Goal: Navigation & Orientation: Find specific page/section

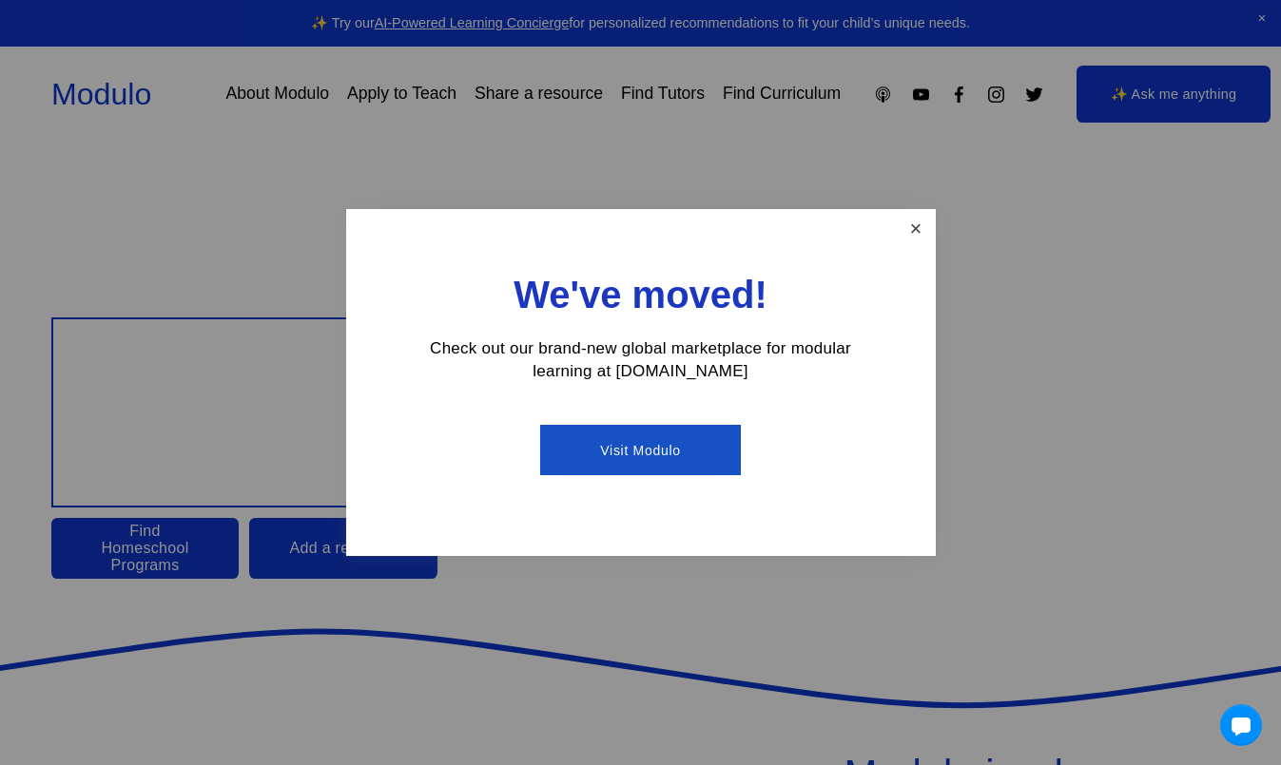
click at [921, 228] on link "Close" at bounding box center [914, 228] width 33 height 33
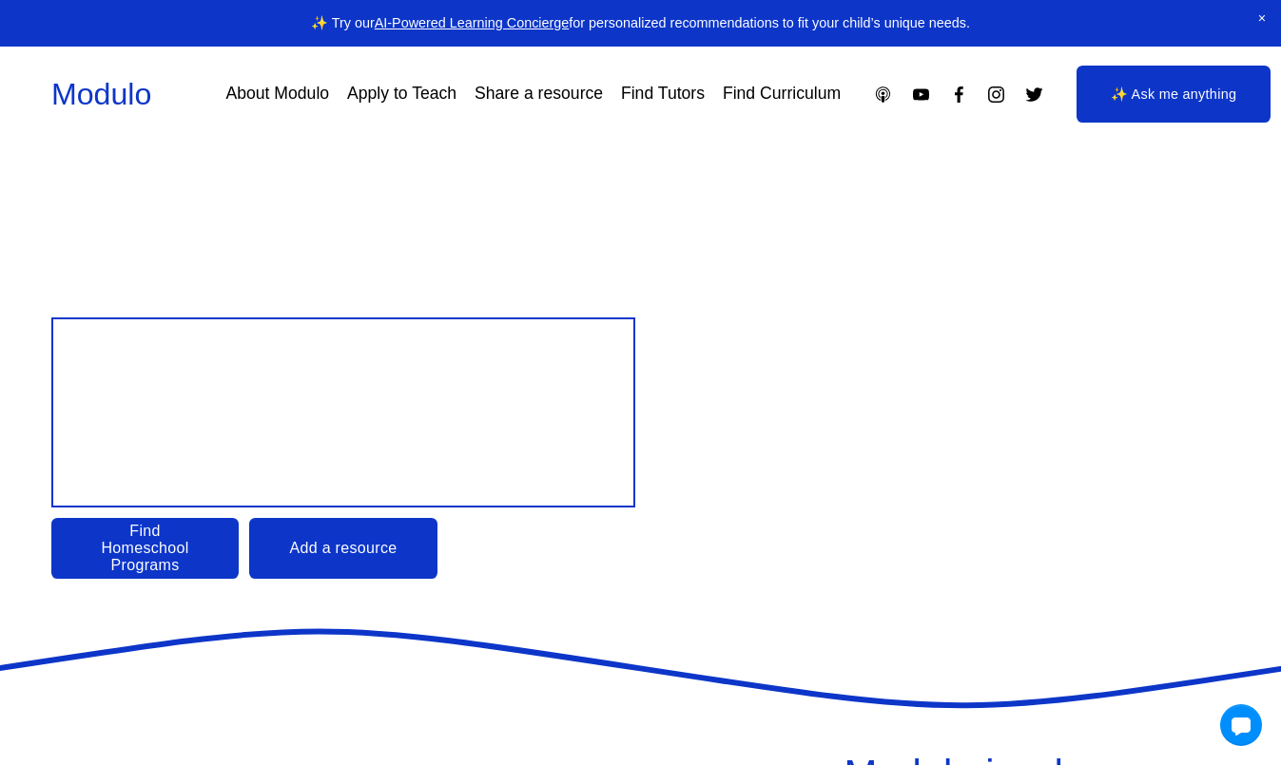
click at [651, 96] on link "Find Tutors" at bounding box center [663, 94] width 84 height 33
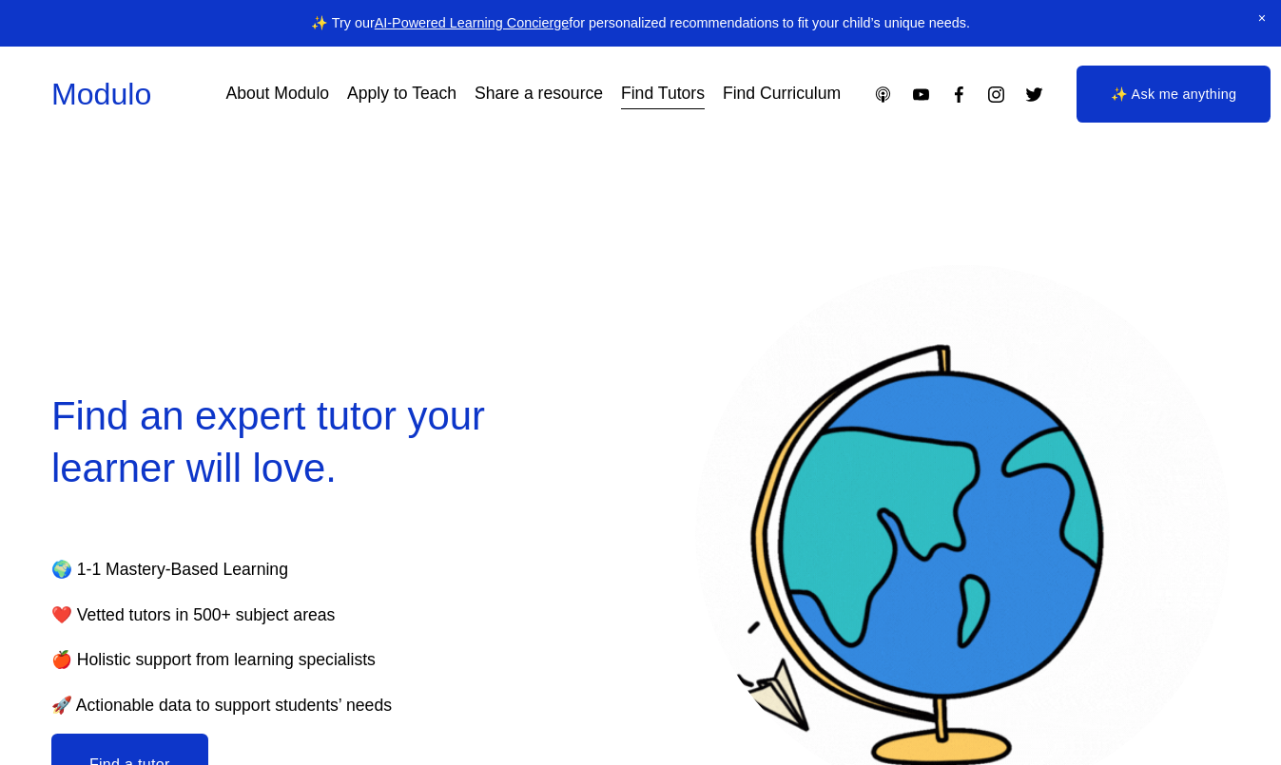
select select "**"
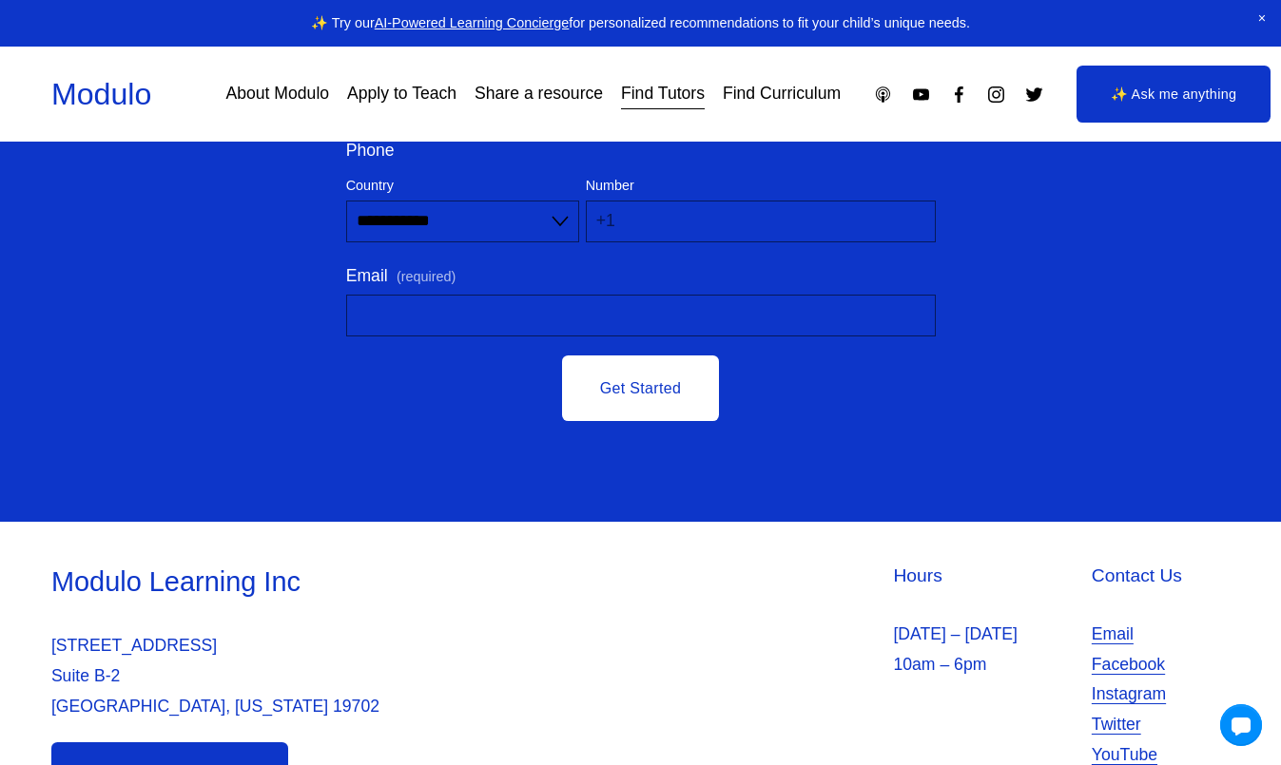
scroll to position [6798, 0]
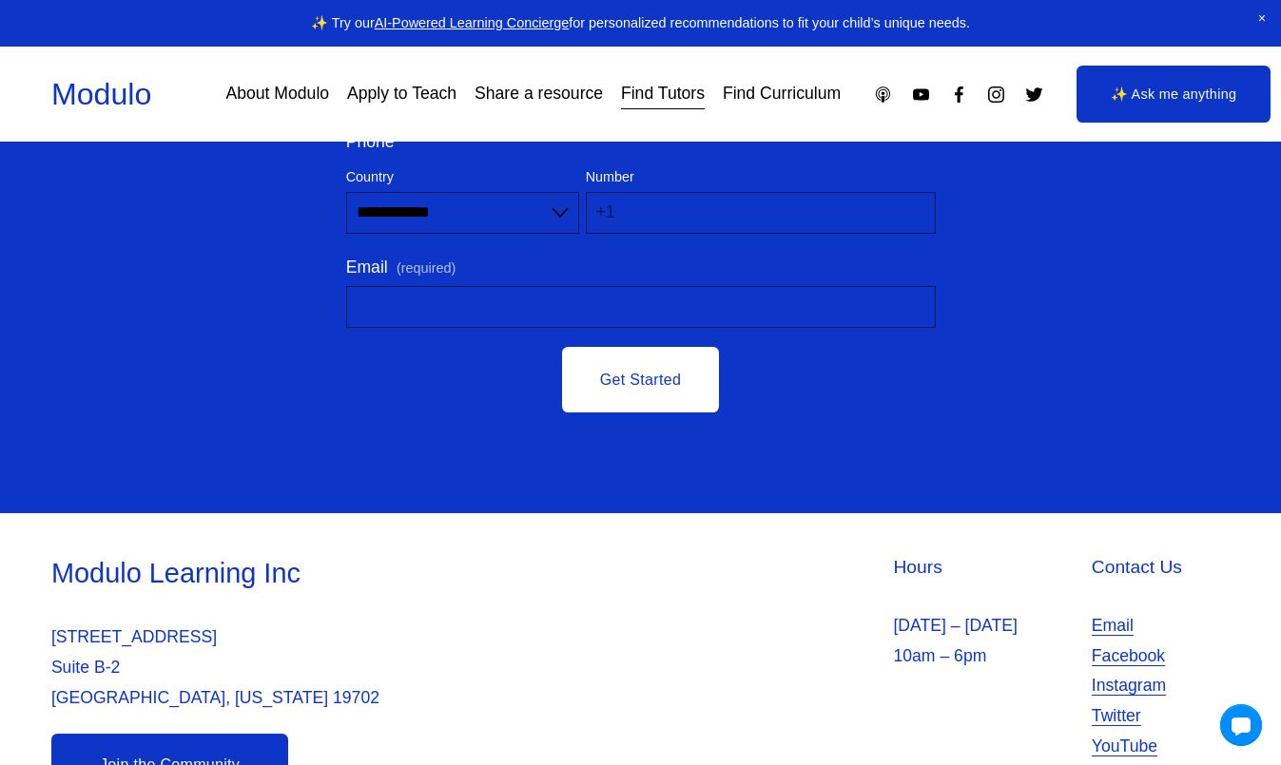
click at [405, 98] on link "Apply to Teach" at bounding box center [401, 94] width 109 height 33
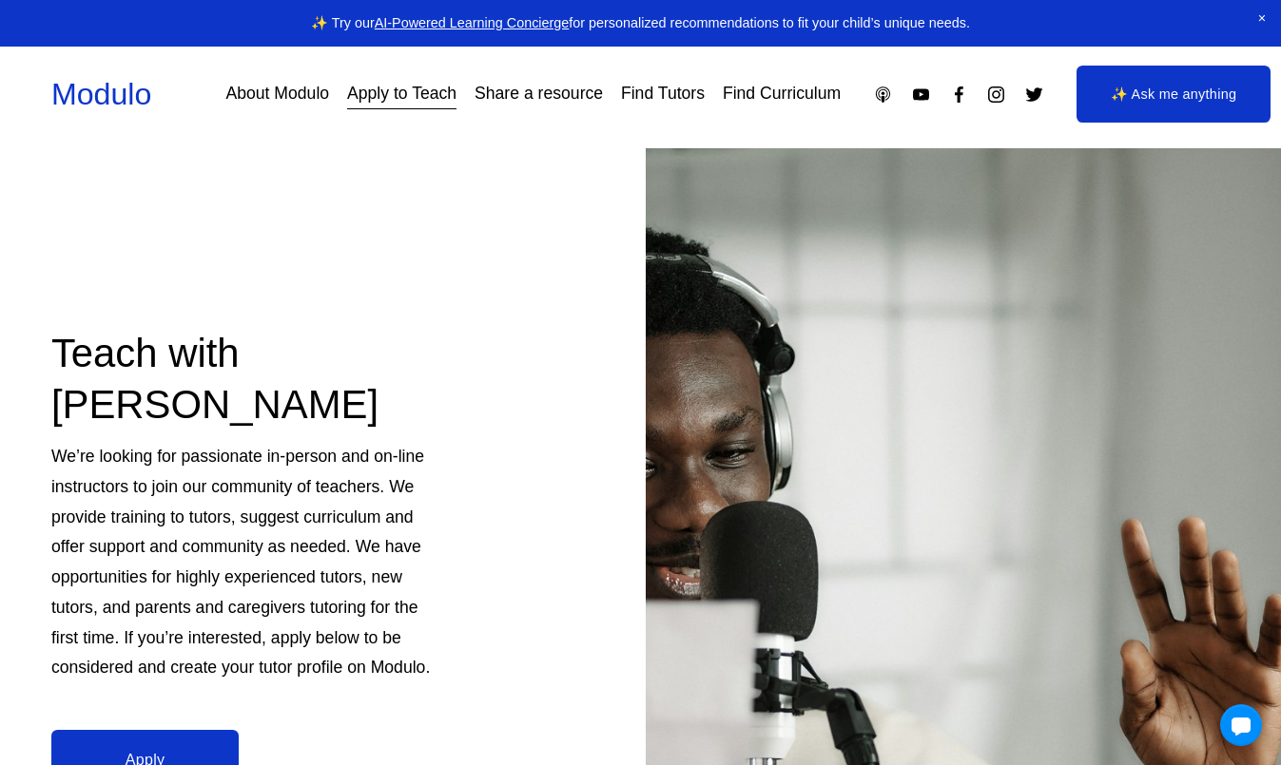
click at [99, 97] on link "Modulo" at bounding box center [101, 94] width 100 height 34
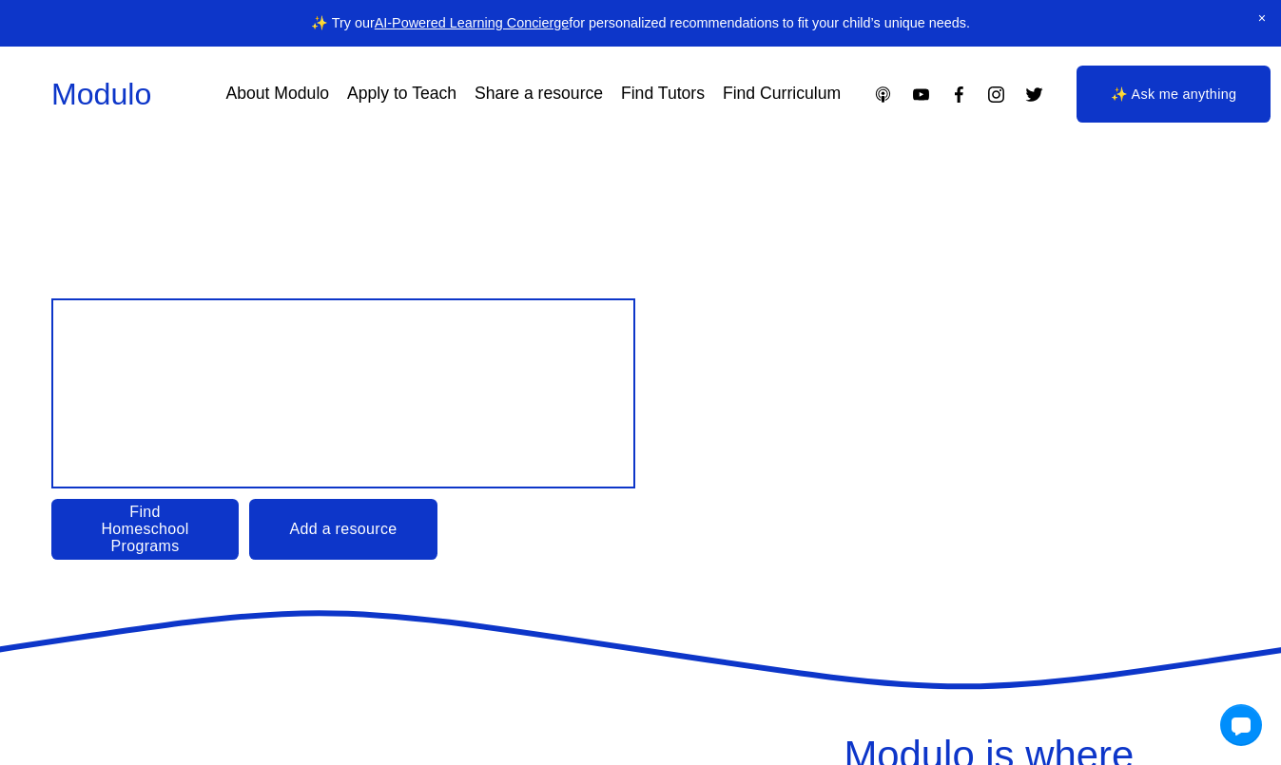
click at [1261, 22] on span "Close Announcement" at bounding box center [1262, 19] width 38 height 38
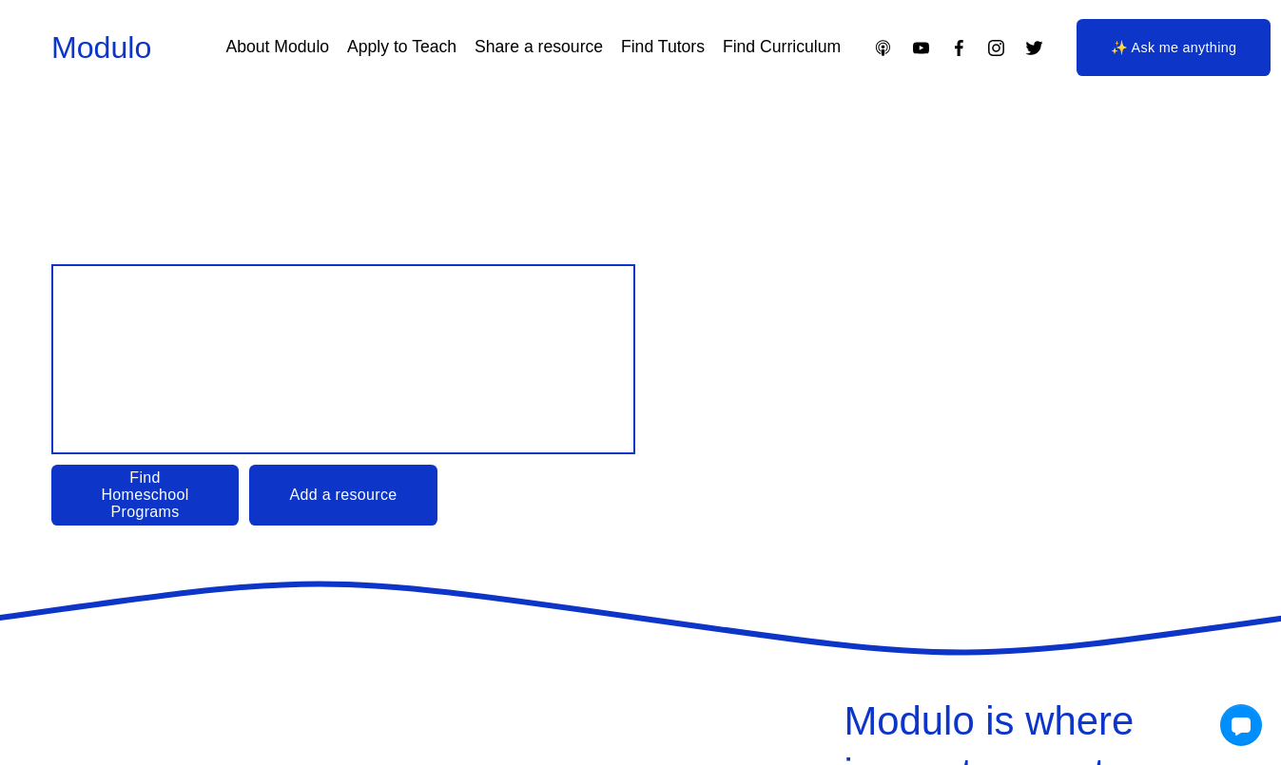
scroll to position [8, 0]
